Goal: Information Seeking & Learning: Learn about a topic

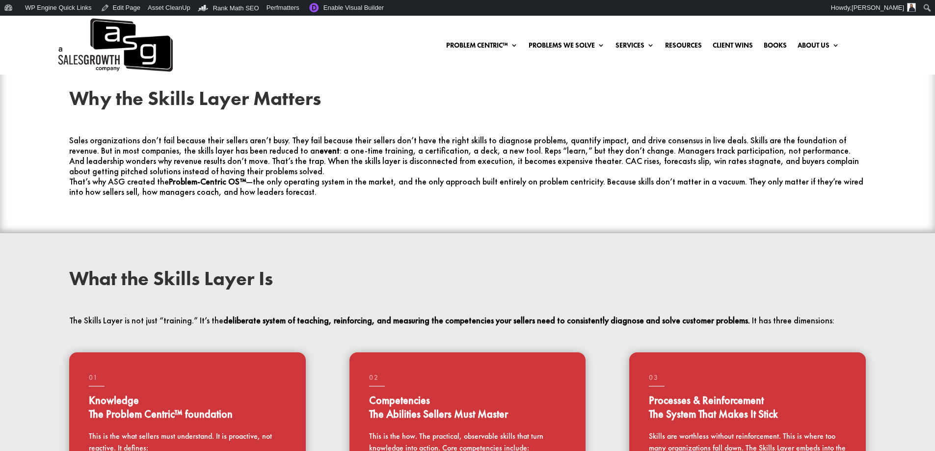
scroll to position [393, 0]
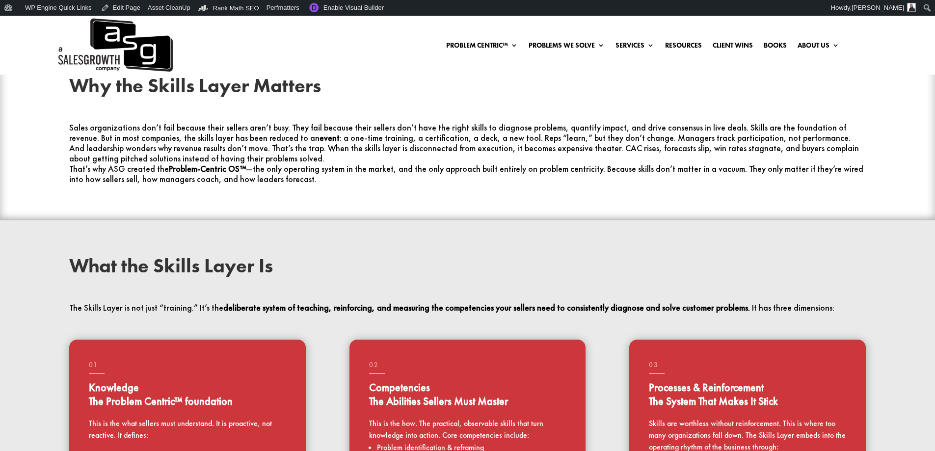
click at [266, 91] on h2 "Why the Skills Layer Matters" at bounding box center [467, 88] width 797 height 25
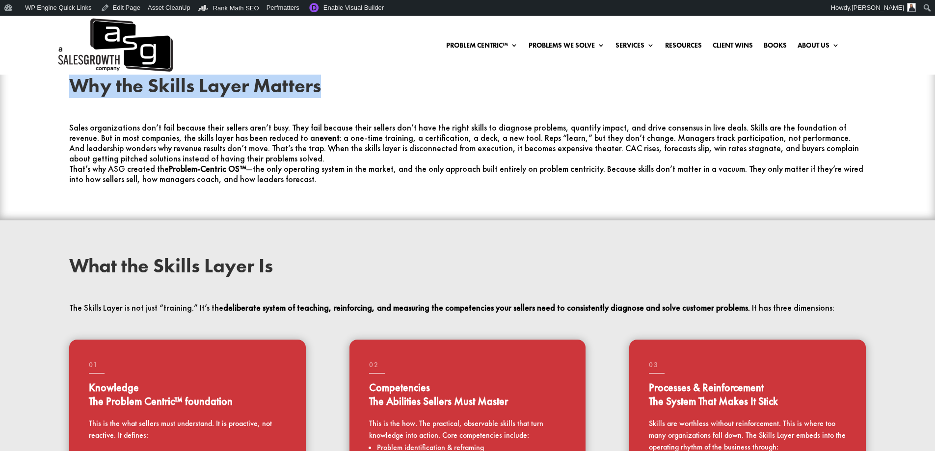
click at [266, 91] on h2 "Why the Skills Layer Matters" at bounding box center [467, 88] width 797 height 25
copy div "Why the Skills Layer Matters"
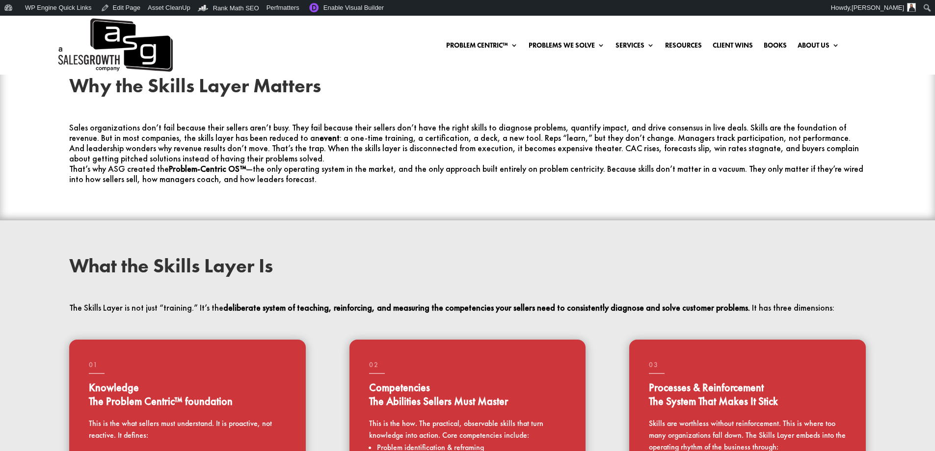
click at [144, 267] on h2 "What the Skills Layer Is" at bounding box center [467, 268] width 797 height 25
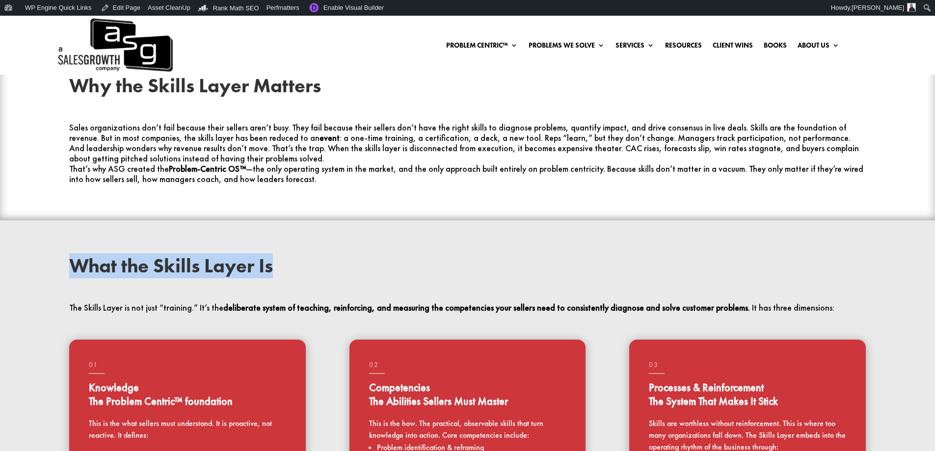
click at [144, 267] on h2 "What the Skills Layer Is" at bounding box center [467, 268] width 797 height 25
copy div "What the Skills Layer Is"
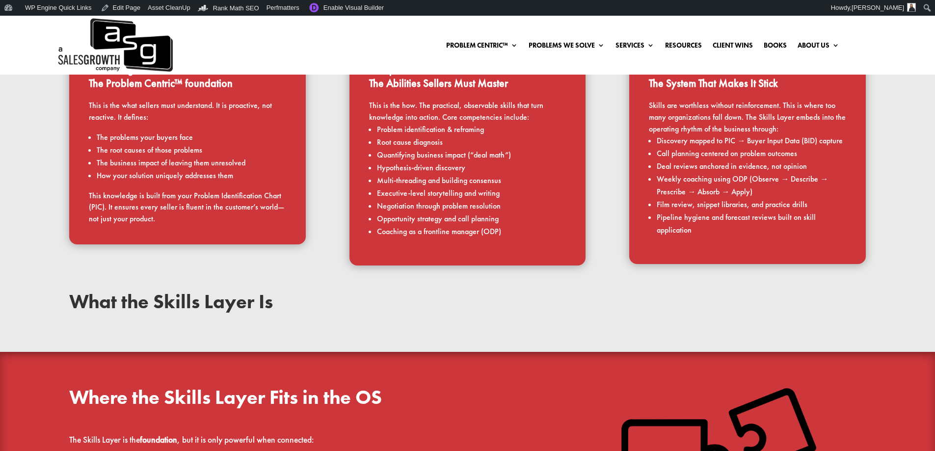
scroll to position [834, 0]
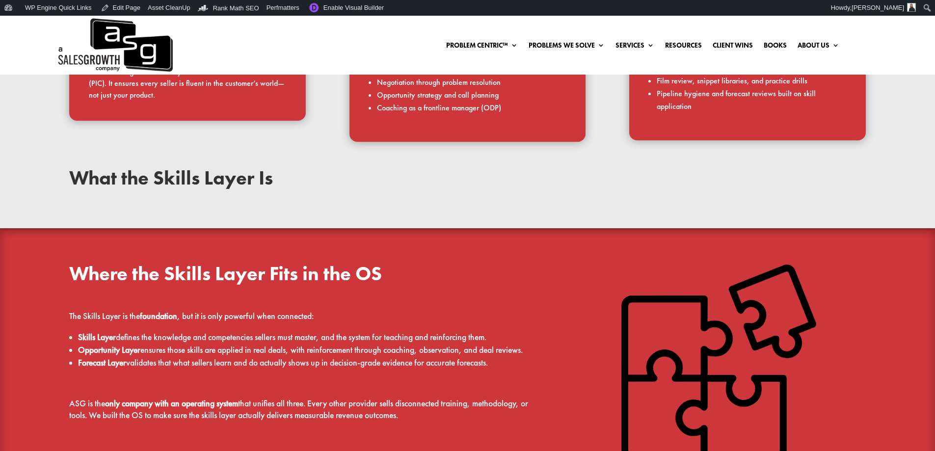
click at [209, 278] on h2 "Where the Skills Layer Fits in the OS" at bounding box center [299, 276] width 460 height 25
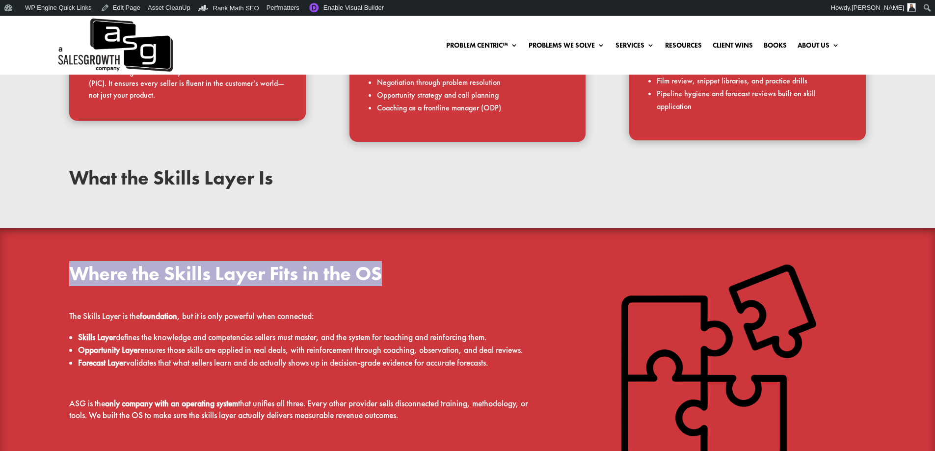
click at [209, 278] on h2 "Where the Skills Layer Fits in the OS" at bounding box center [299, 276] width 460 height 25
copy div "Where the Skills Layer Fits in the OS"
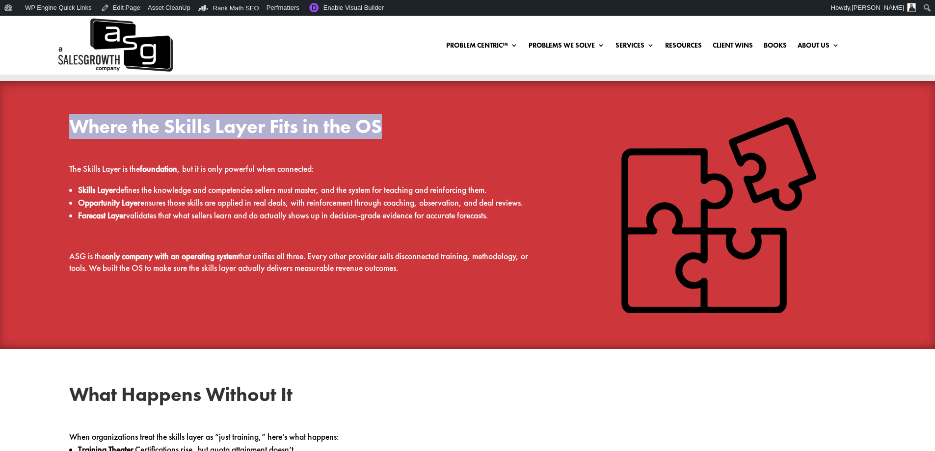
scroll to position [932, 0]
